Goal: Task Accomplishment & Management: Complete application form

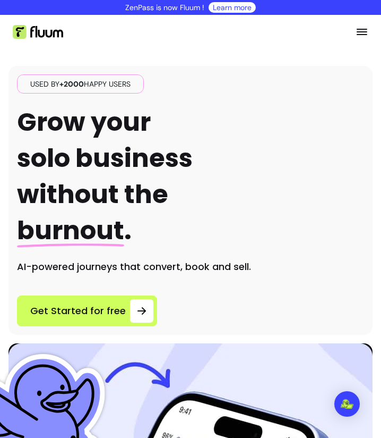
click at [221, 9] on link "Learn more" at bounding box center [232, 7] width 39 height 11
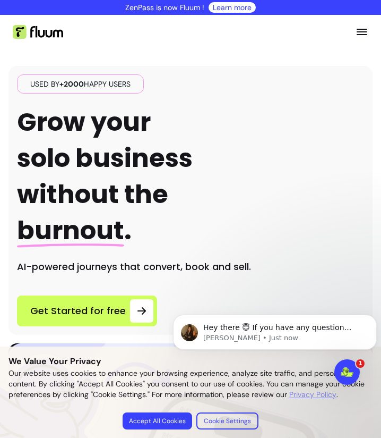
click at [23, 38] on img at bounding box center [38, 32] width 50 height 14
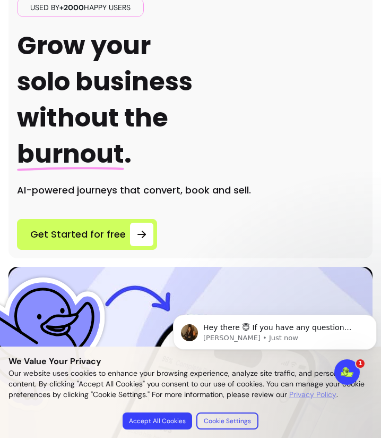
scroll to position [77, 0]
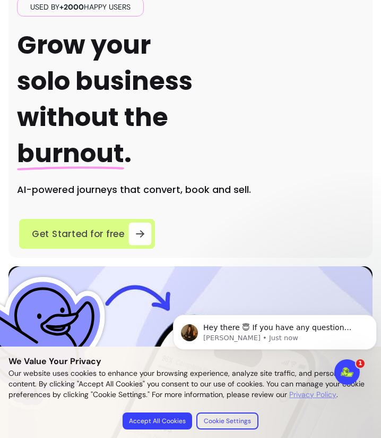
click at [100, 232] on span "Get Started for free" at bounding box center [78, 233] width 93 height 14
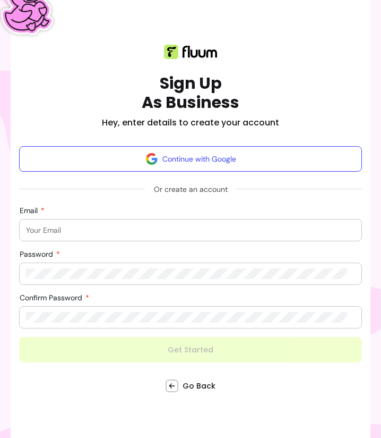
scroll to position [84, 0]
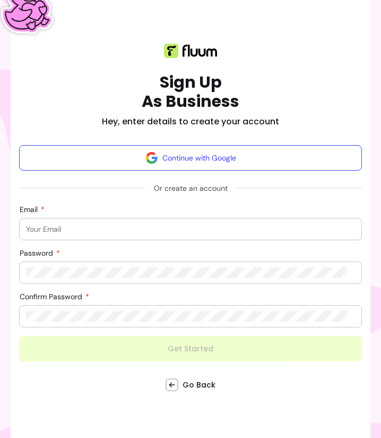
click at [87, 228] on input "Email" at bounding box center [190, 229] width 329 height 11
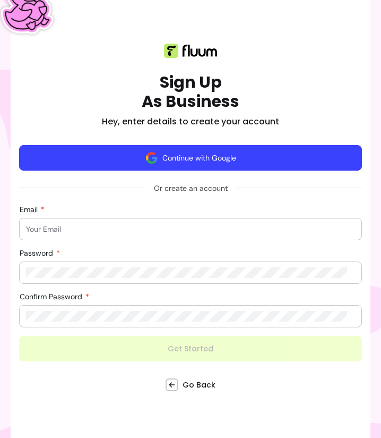
click at [221, 146] on button "Continue with Google" at bounding box center [190, 157] width 343 height 25
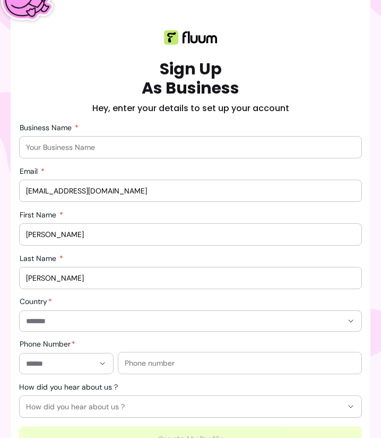
scroll to position [98, 0]
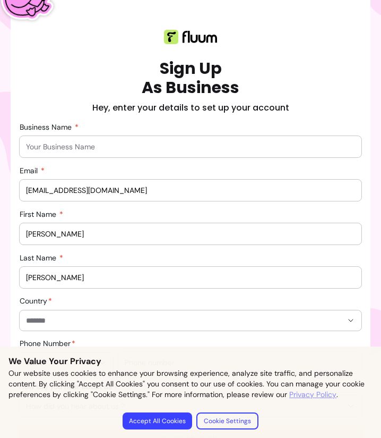
click at [90, 155] on div at bounding box center [190, 146] width 329 height 21
type input "[PERSON_NAME]"
type input "*********"
type input "**********"
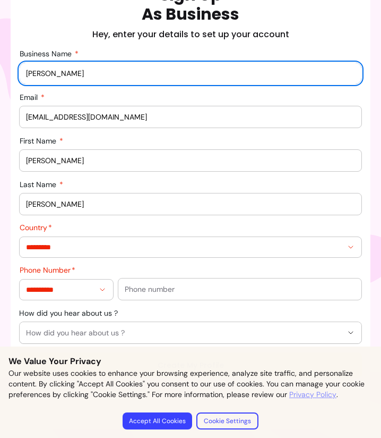
scroll to position [172, 0]
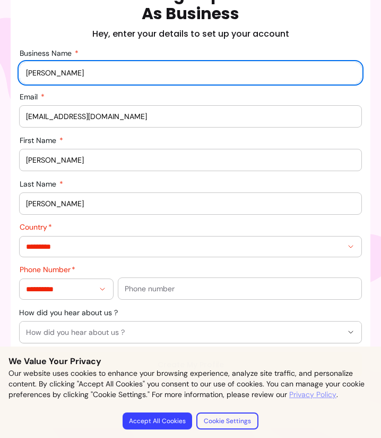
click at [159, 295] on div at bounding box center [240, 288] width 231 height 21
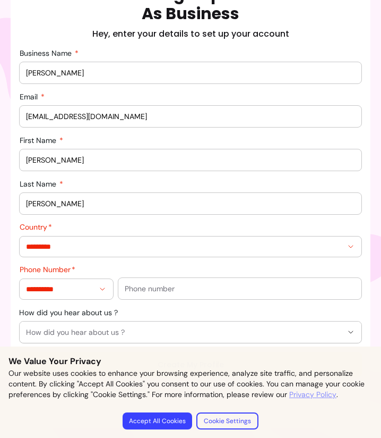
scroll to position [173, 0]
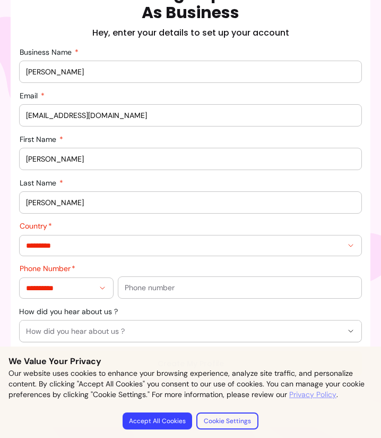
click at [151, 420] on button "Accept All Cookies" at bounding box center [158, 420] width 70 height 17
